Goal: Task Accomplishment & Management: Manage account settings

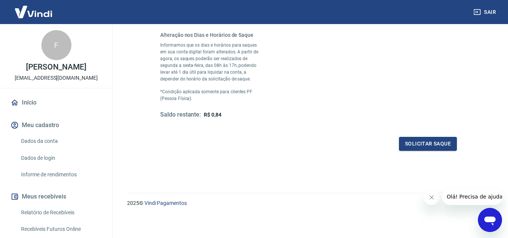
scroll to position [217, 0]
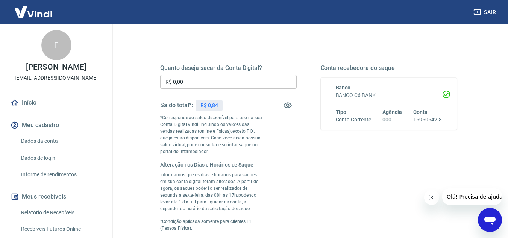
scroll to position [105, 0]
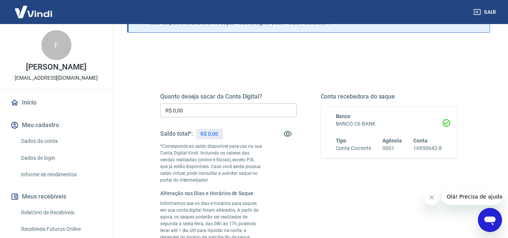
scroll to position [151, 0]
